Goal: Information Seeking & Learning: Learn about a topic

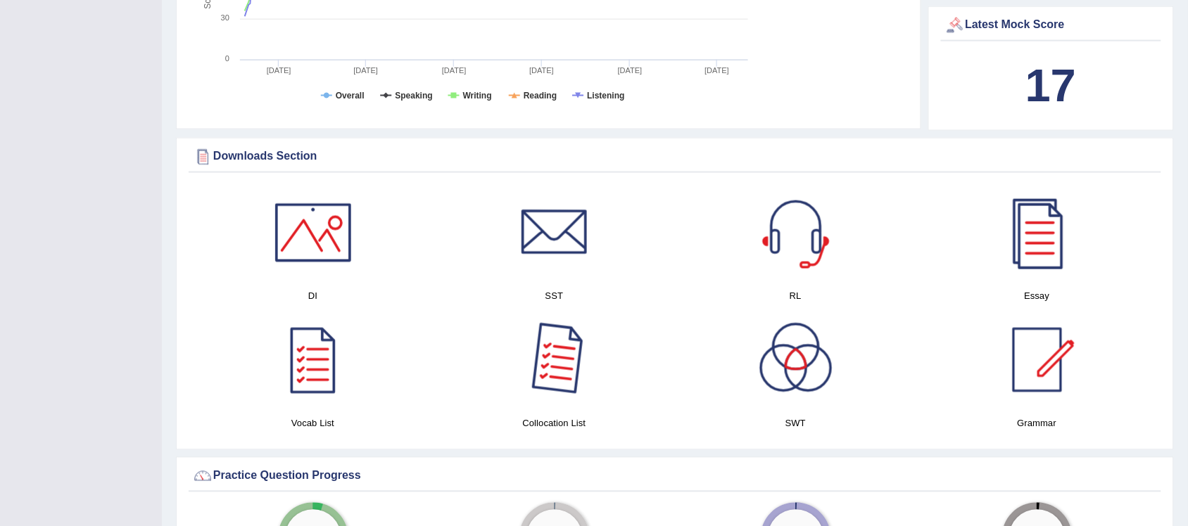
scroll to position [616, 0]
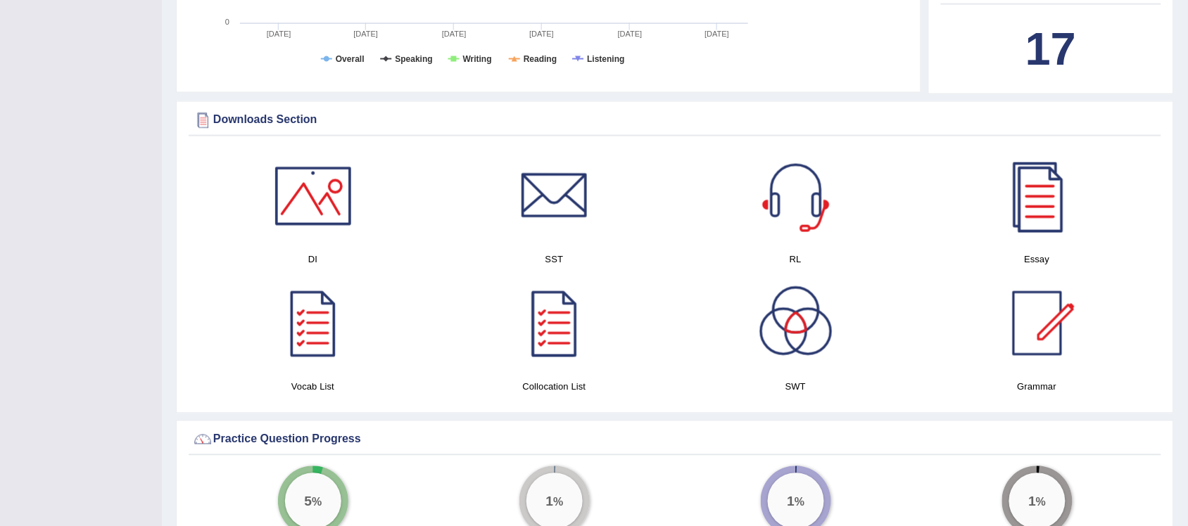
click at [1057, 216] on div at bounding box center [1037, 196] width 99 height 99
click at [1033, 346] on div at bounding box center [1037, 324] width 99 height 99
click at [567, 219] on div at bounding box center [554, 196] width 99 height 99
click at [322, 328] on div at bounding box center [313, 324] width 99 height 99
click at [557, 346] on div at bounding box center [554, 324] width 99 height 99
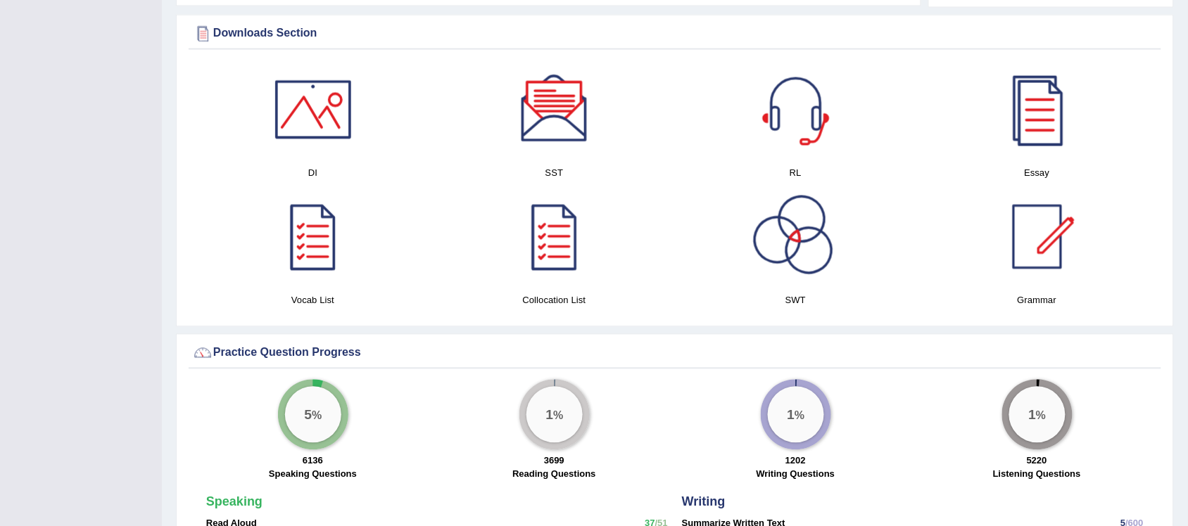
scroll to position [704, 0]
click at [812, 262] on div at bounding box center [796, 236] width 99 height 99
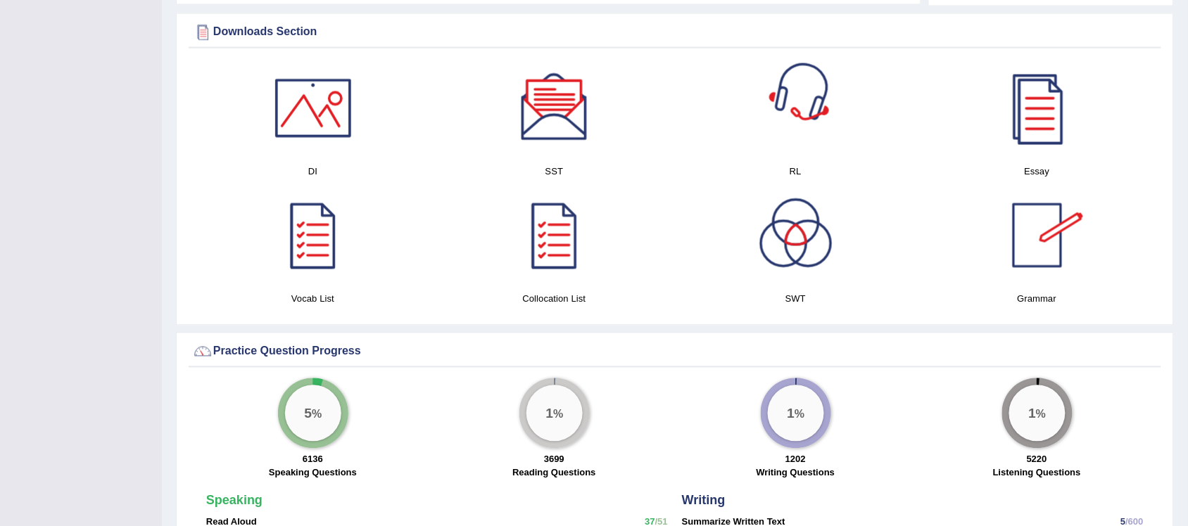
click at [795, 117] on div at bounding box center [796, 108] width 99 height 99
click at [1033, 248] on div at bounding box center [1037, 236] width 99 height 99
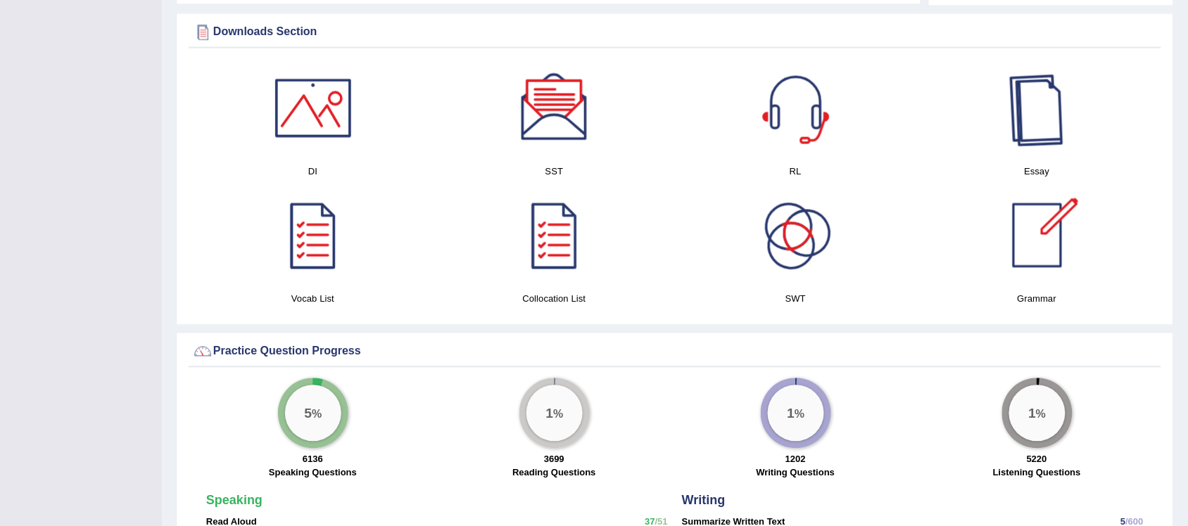
click at [1038, 134] on div at bounding box center [1037, 108] width 99 height 99
